Goal: Transaction & Acquisition: Download file/media

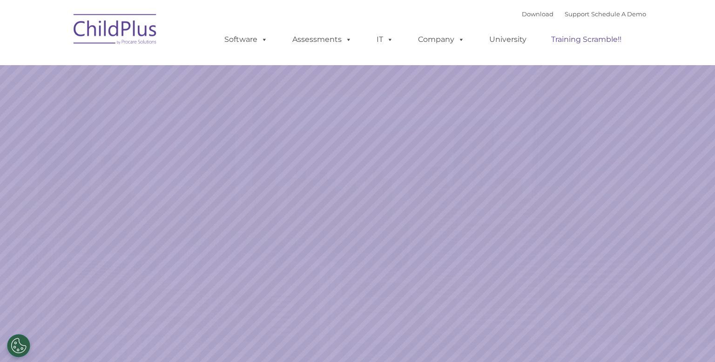
select select "MEDIUM"
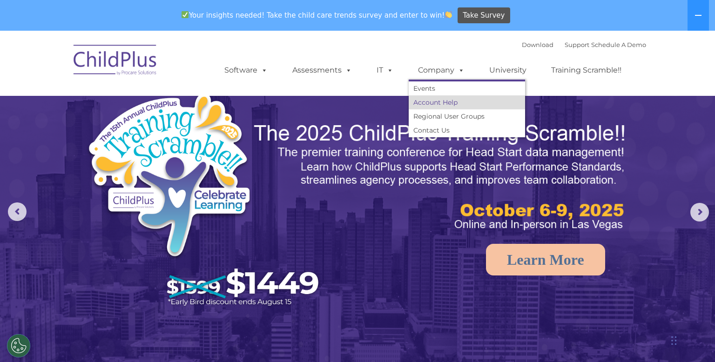
click at [443, 101] on link "Account Help" at bounding box center [467, 102] width 116 height 14
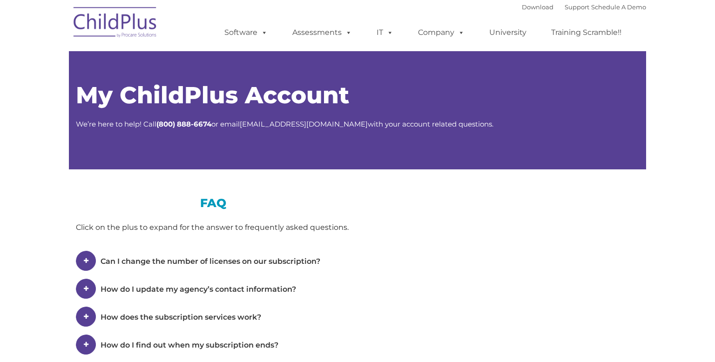
type input ""
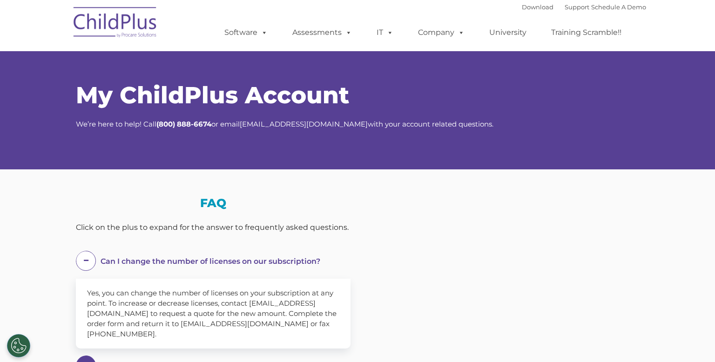
select select "MEDIUM"
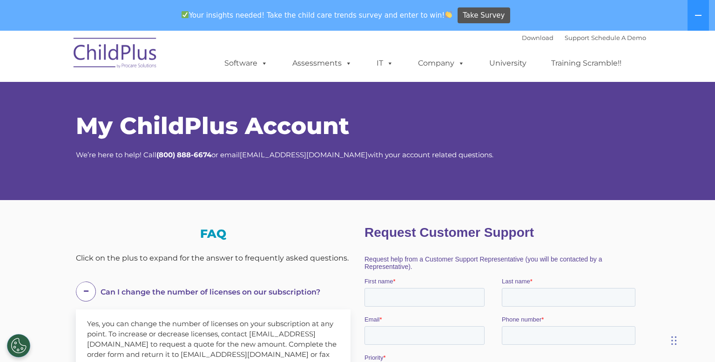
scroll to position [572, 0]
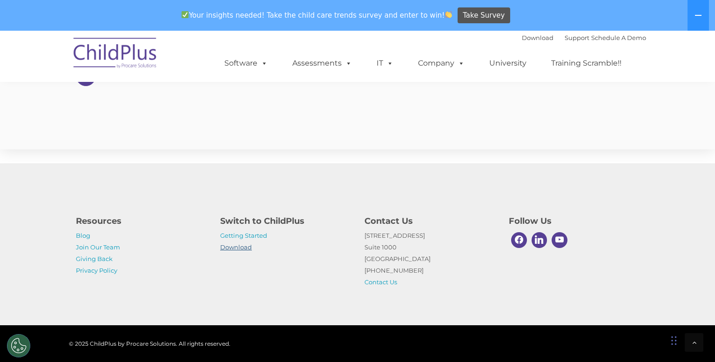
click at [249, 246] on link "Download" at bounding box center [236, 247] width 32 height 7
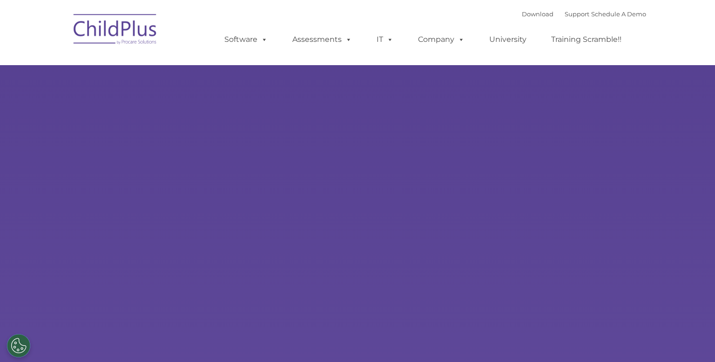
select select "MEDIUM"
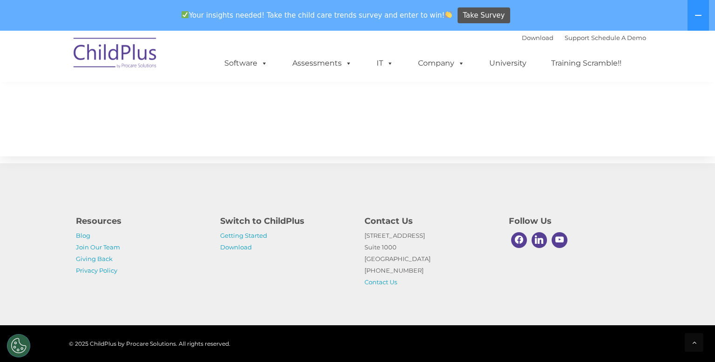
scroll to position [1049, 0]
click at [250, 237] on link "Getting Started" at bounding box center [243, 235] width 47 height 7
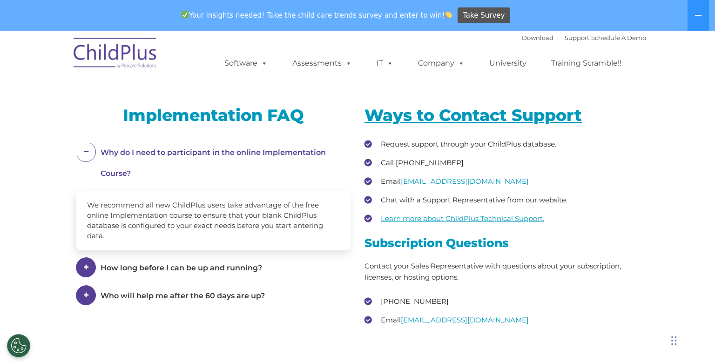
scroll to position [1477, 0]
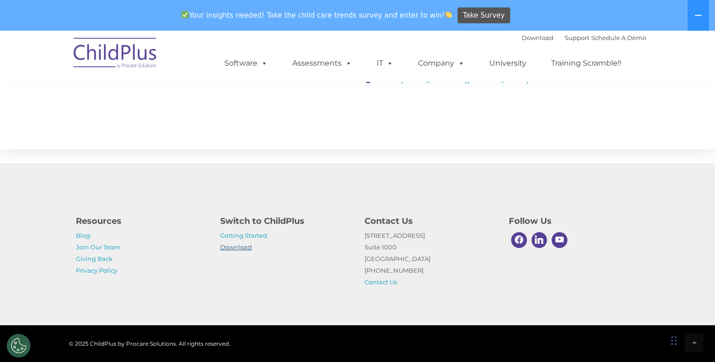
click at [251, 250] on link "Download" at bounding box center [236, 247] width 32 height 7
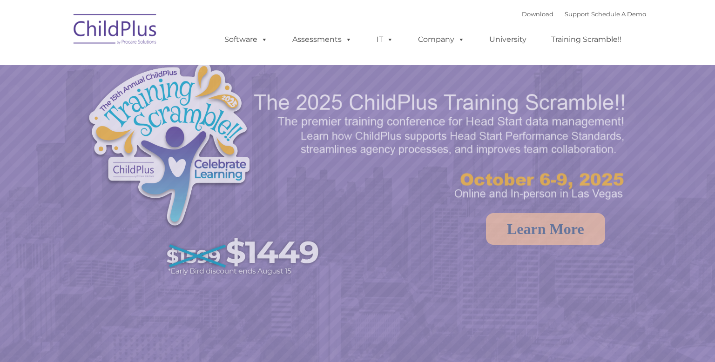
select select "MEDIUM"
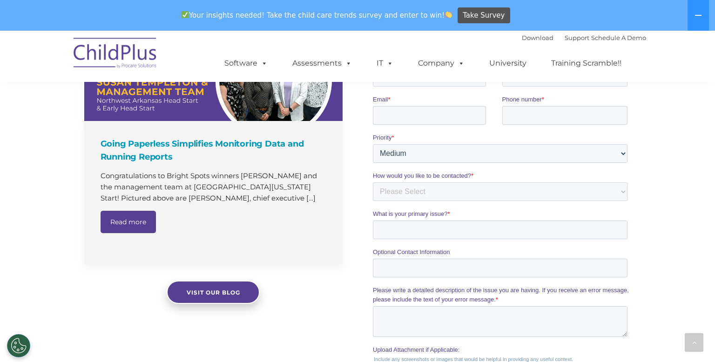
scroll to position [1019, 0]
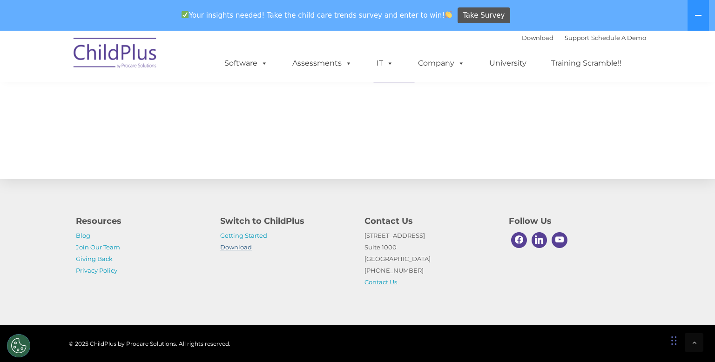
click at [245, 247] on link "Download" at bounding box center [236, 247] width 32 height 7
